Goal: Task Accomplishment & Management: Manage account settings

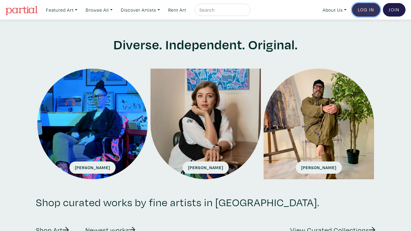
click at [367, 7] on link "Log In" at bounding box center [366, 9] width 28 height 13
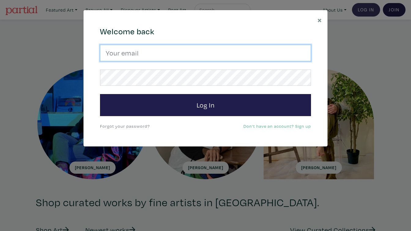
type input "rea@reakelly.com"
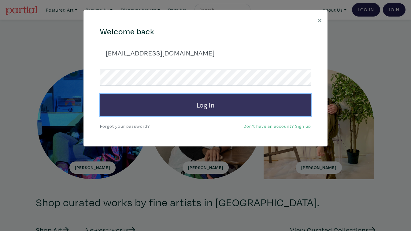
click at [194, 104] on button "Log In" at bounding box center [205, 105] width 211 height 22
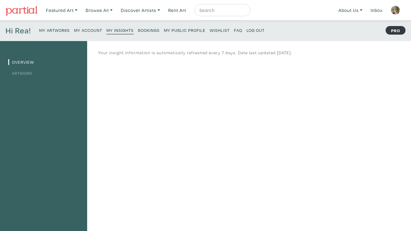
click at [191, 31] on small "My Public Profile" at bounding box center [185, 30] width 42 height 6
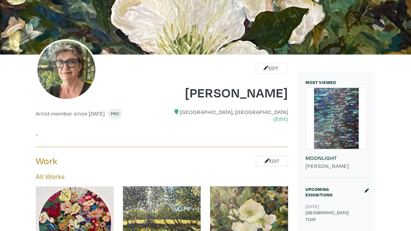
scroll to position [69, 0]
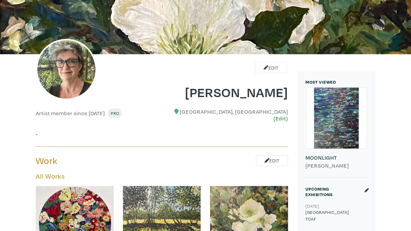
click at [281, 115] on link "(Edit)" at bounding box center [280, 118] width 15 height 6
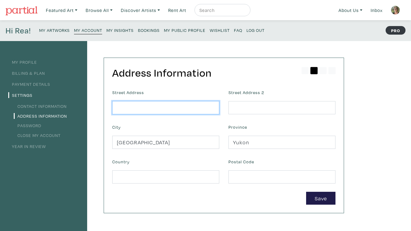
click at [127, 105] on input "text" at bounding box center [165, 107] width 107 height 13
type input "30 Merchants' Wharf"
type input "402"
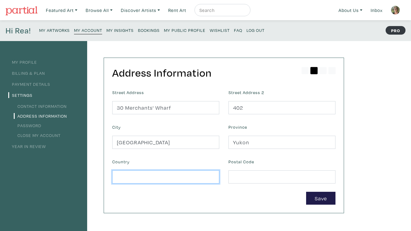
type input "Canada"
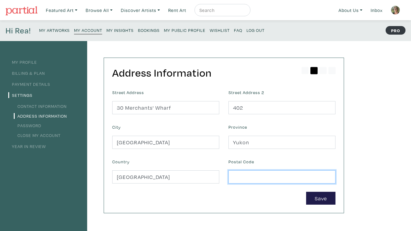
type input "M5A0L2"
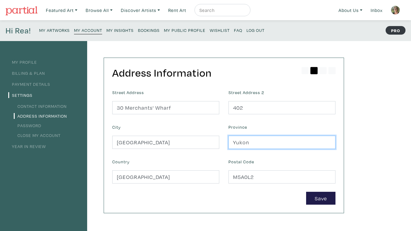
drag, startPoint x: 254, startPoint y: 141, endPoint x: 219, endPoint y: 140, distance: 35.5
click at [220, 140] on form "Street Address 30 Merchants' Wharf Street Address 2 402 City Toronto Province Y…" at bounding box center [224, 146] width 232 height 117
type input "ON"
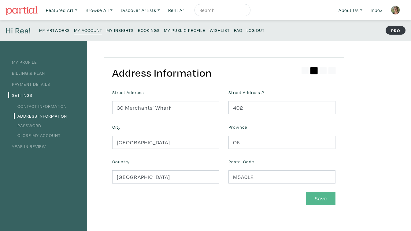
click at [317, 196] on button "Save" at bounding box center [320, 197] width 29 height 13
click at [28, 62] on link "My Profile" at bounding box center [22, 62] width 29 height 6
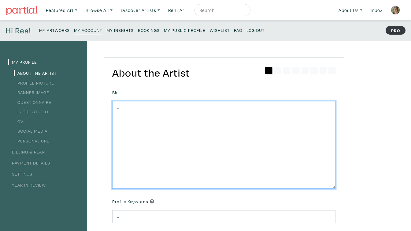
click at [121, 108] on textarea "-" at bounding box center [223, 144] width 223 height 87
drag, startPoint x: 199, startPoint y: 120, endPoint x: 125, endPoint y: 101, distance: 76.0
click at [125, 101] on textarea "-" at bounding box center [223, 144] width 223 height 87
